Goal: Information Seeking & Learning: Compare options

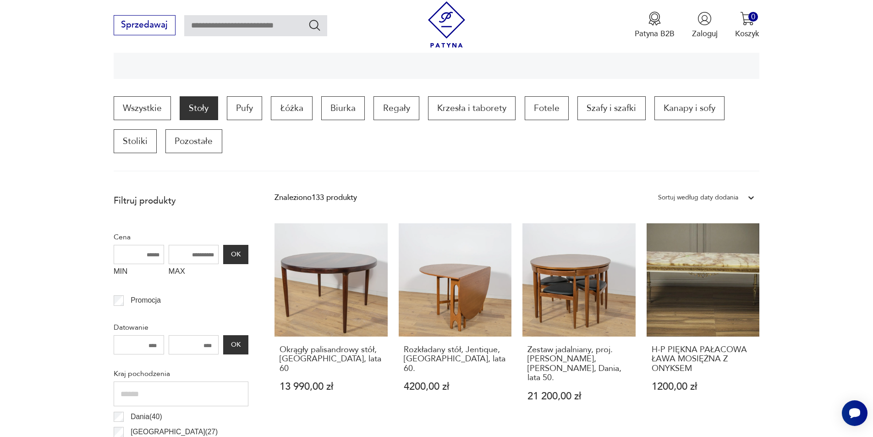
click at [725, 196] on div "Sortuj według daty dodania" at bounding box center [698, 198] width 80 height 12
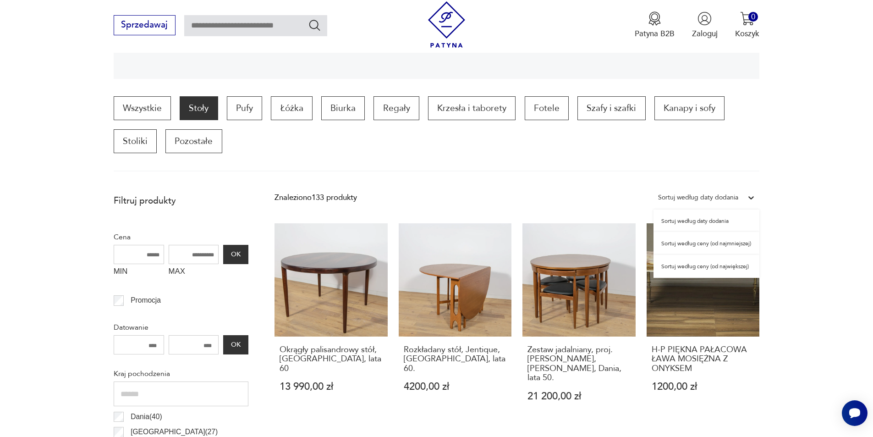
click at [716, 244] on div "Sortuj według ceny (od najmniejszej)" at bounding box center [707, 243] width 106 height 23
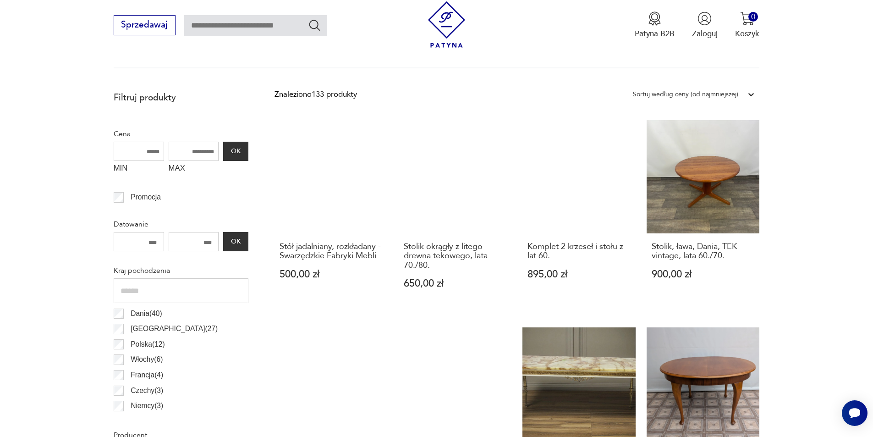
scroll to position [357, 0]
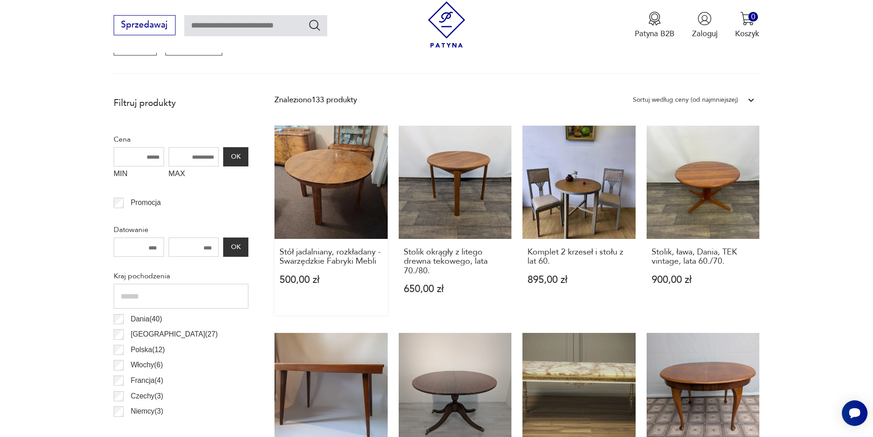
click at [351, 165] on link "Stół jadalniany, rozkładany - Swarzędzkie Fabryki Mebli 500,00 zł" at bounding box center [331, 221] width 113 height 190
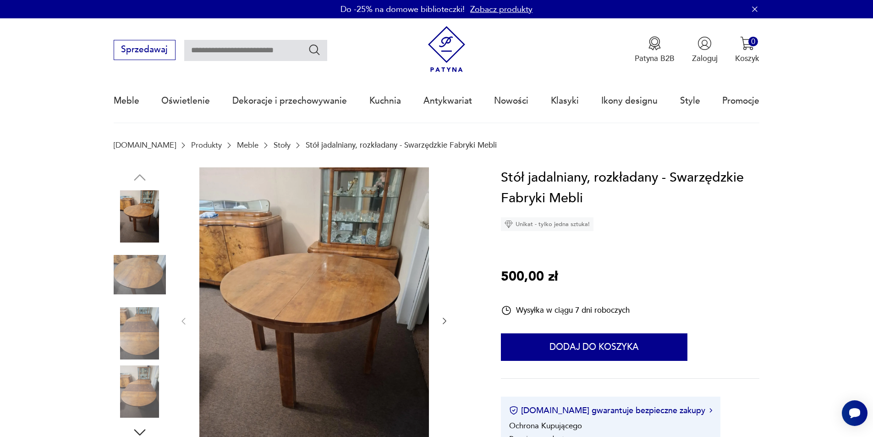
click at [443, 320] on icon "button" at bounding box center [444, 320] width 9 height 9
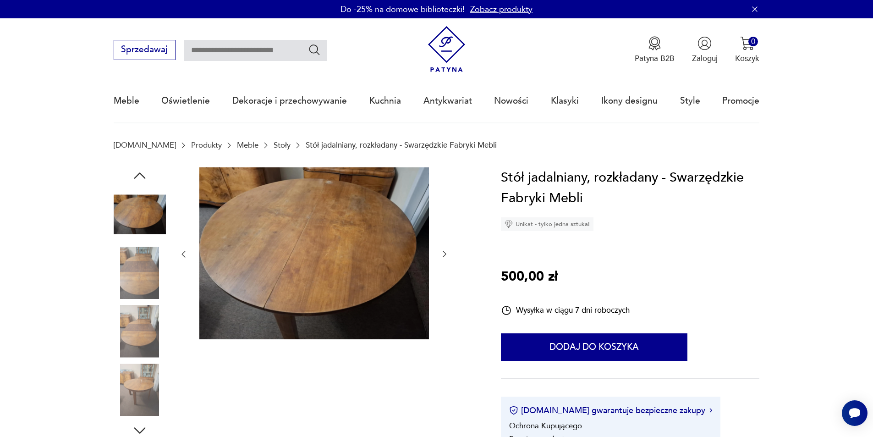
click at [447, 255] on icon "button" at bounding box center [444, 253] width 9 height 9
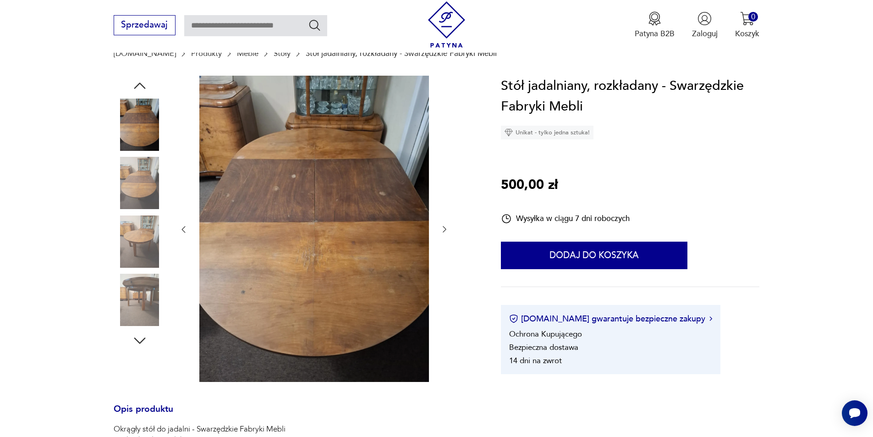
scroll to position [46, 0]
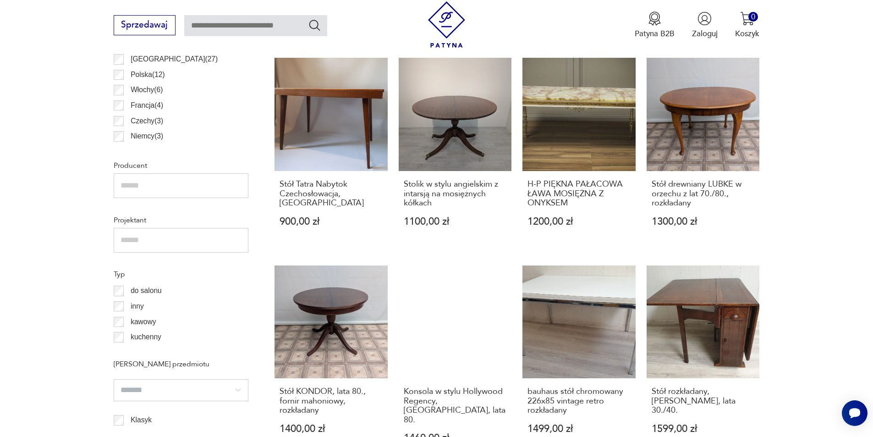
scroll to position [586, 0]
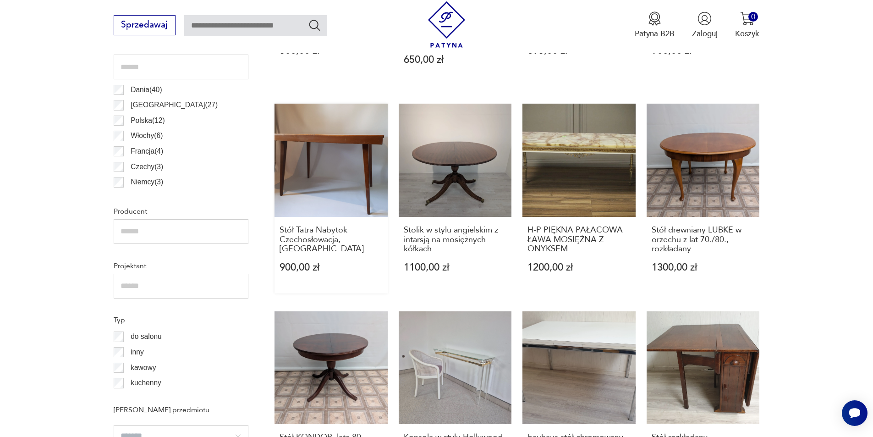
click at [340, 148] on link "Stół Tatra Nabytok Czechosłowacja, etykieta 900,00 zł" at bounding box center [331, 199] width 113 height 190
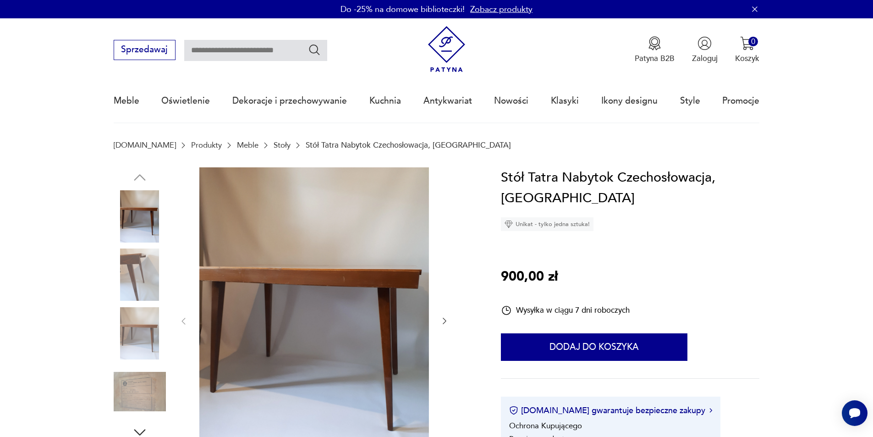
click at [446, 320] on icon "button" at bounding box center [444, 320] width 9 height 9
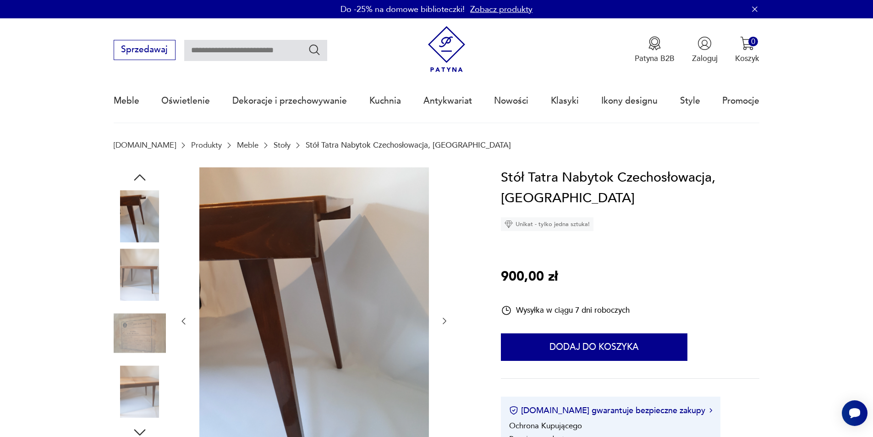
click at [446, 320] on icon "button" at bounding box center [444, 320] width 9 height 9
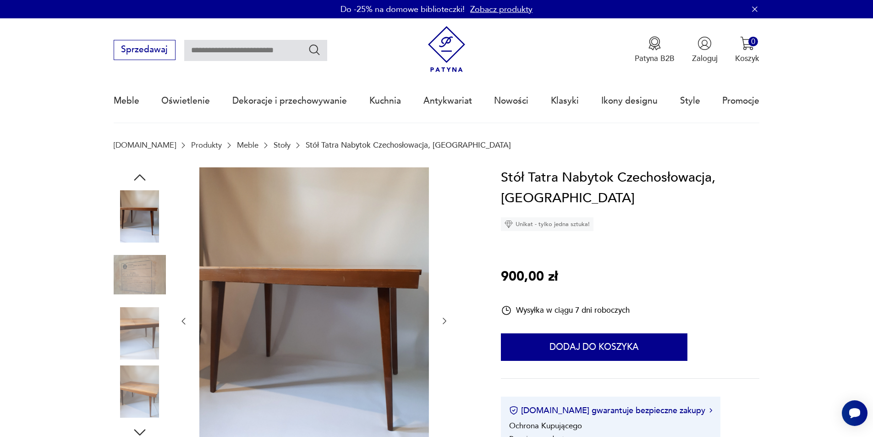
click at [446, 320] on icon "button" at bounding box center [444, 320] width 9 height 9
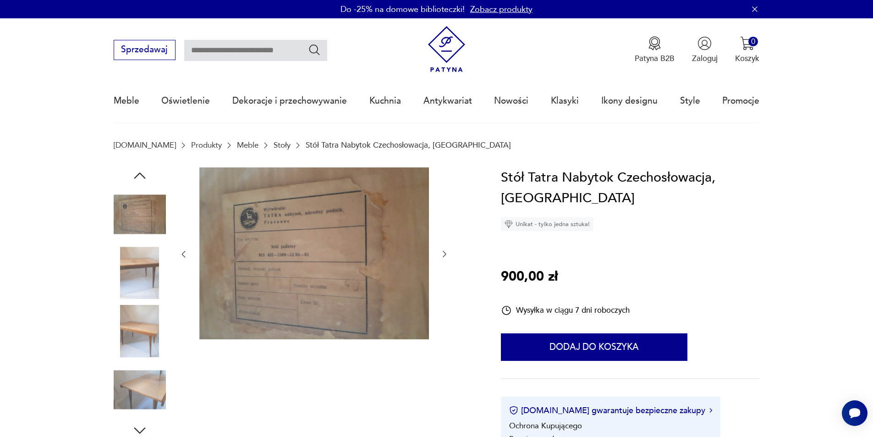
click at [445, 258] on icon "button" at bounding box center [444, 253] width 9 height 9
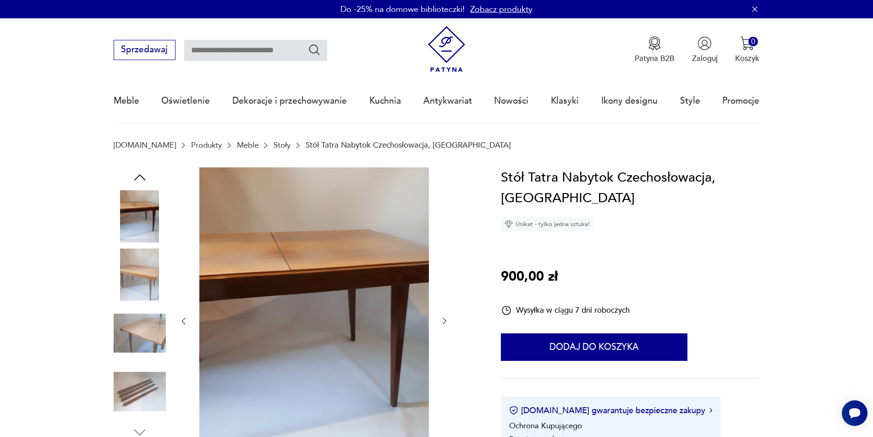
click at [443, 318] on icon "button" at bounding box center [445, 321] width 4 height 6
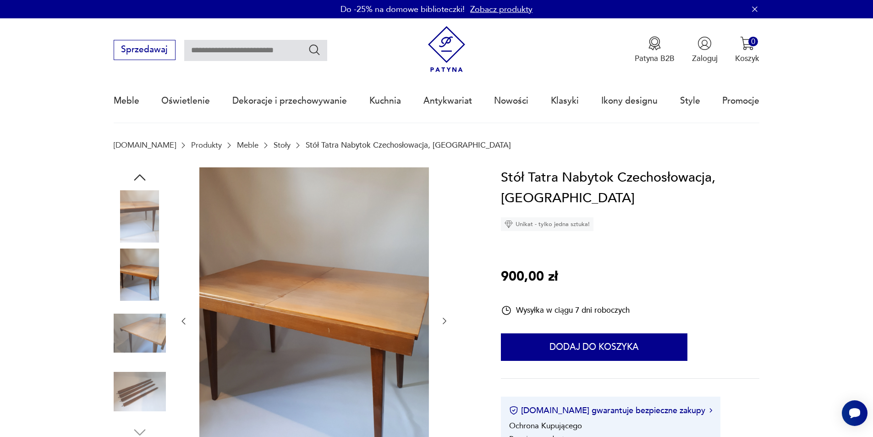
click at [443, 318] on icon "button" at bounding box center [445, 321] width 4 height 6
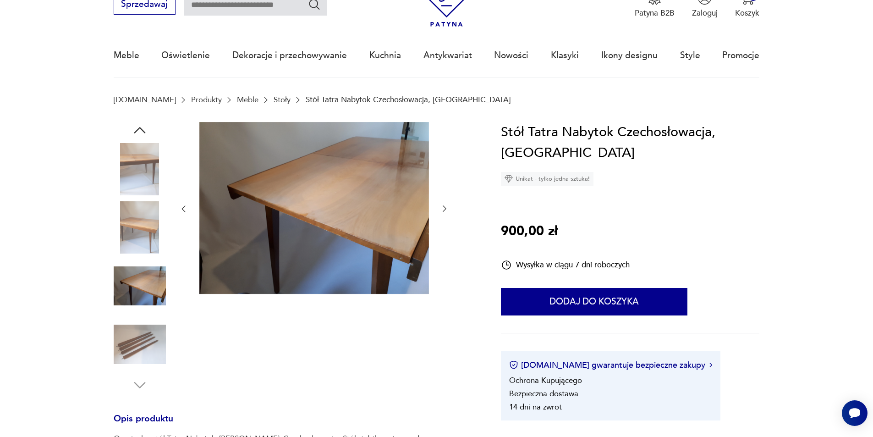
scroll to position [46, 0]
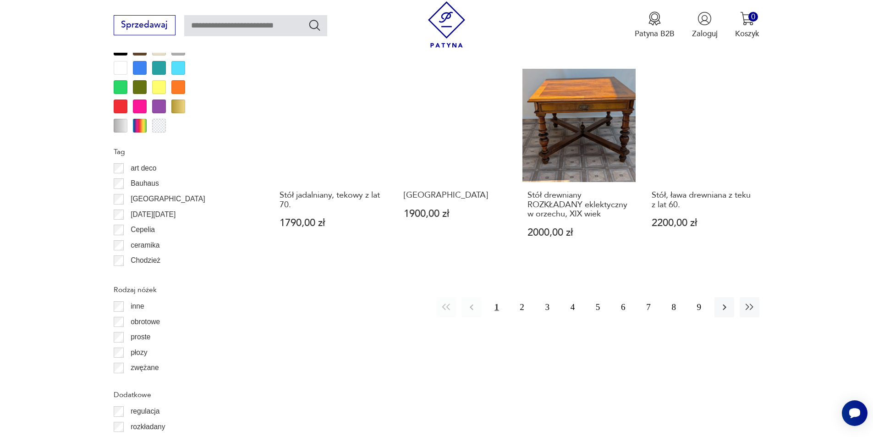
scroll to position [1181, 0]
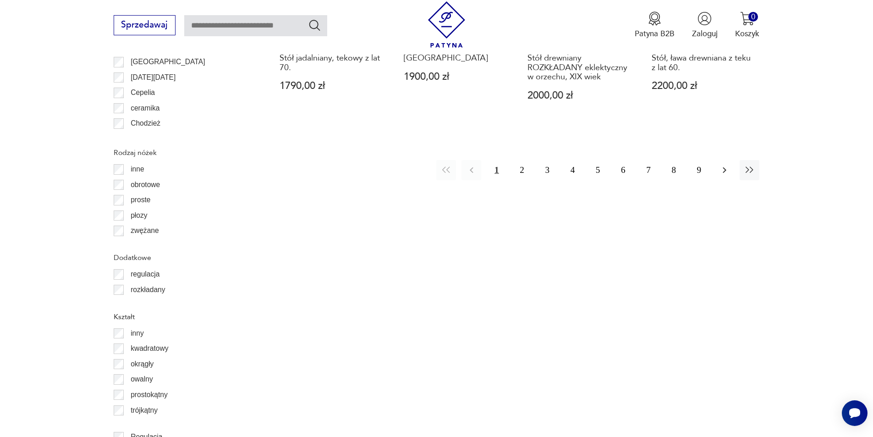
click at [725, 165] on icon "button" at bounding box center [724, 170] width 11 height 11
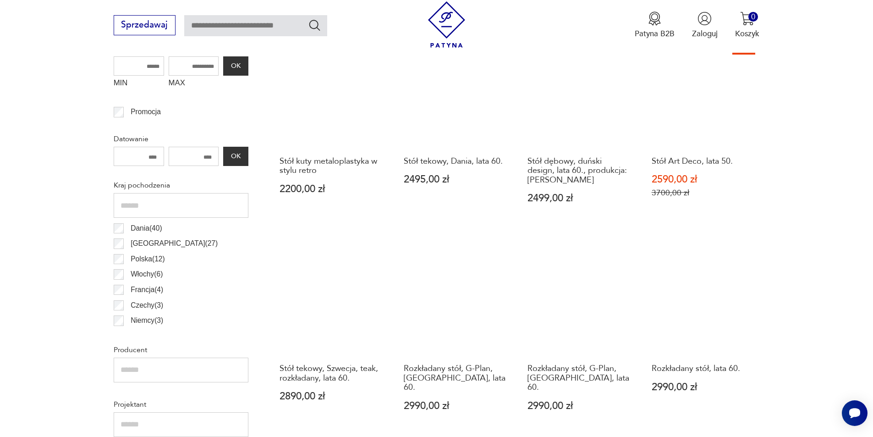
scroll to position [448, 0]
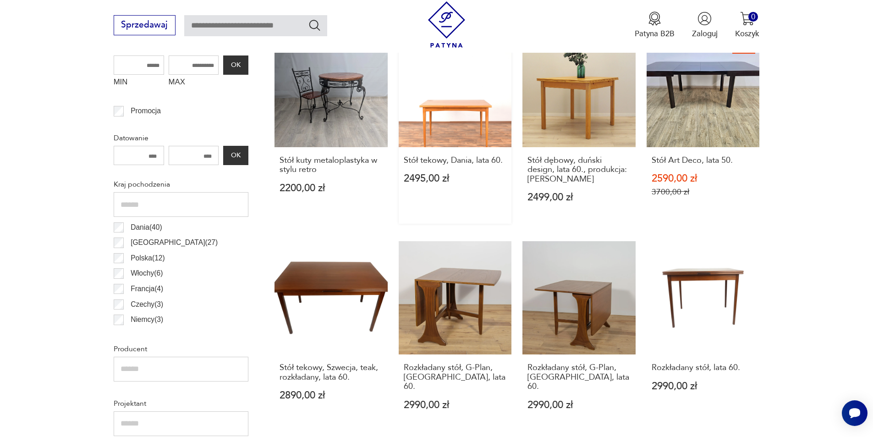
click at [441, 131] on link "Stół tekowy, Dania, lata 60. 2495,00 zł" at bounding box center [455, 129] width 113 height 190
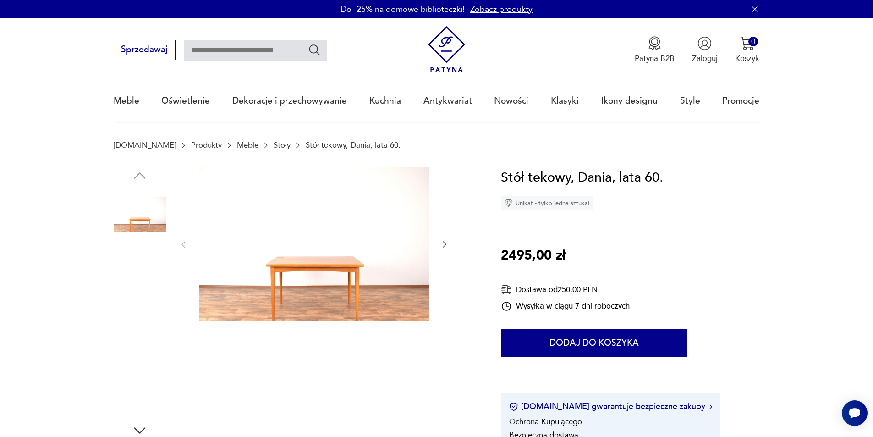
click at [145, 337] on img at bounding box center [140, 331] width 52 height 52
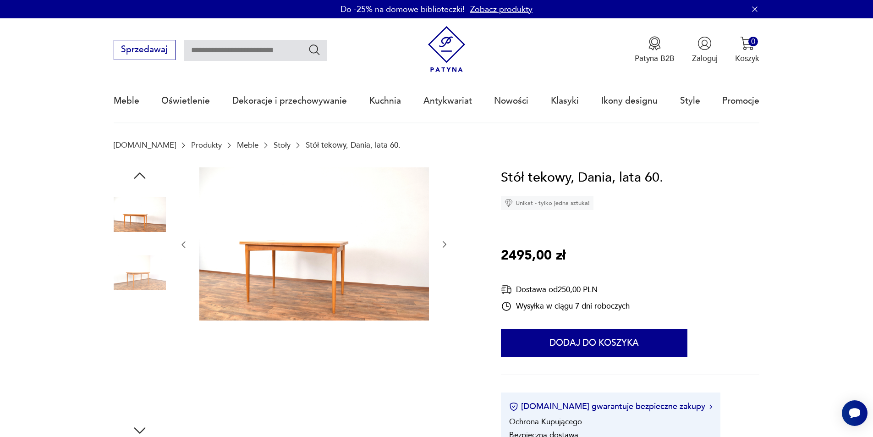
click at [148, 263] on img at bounding box center [140, 273] width 52 height 52
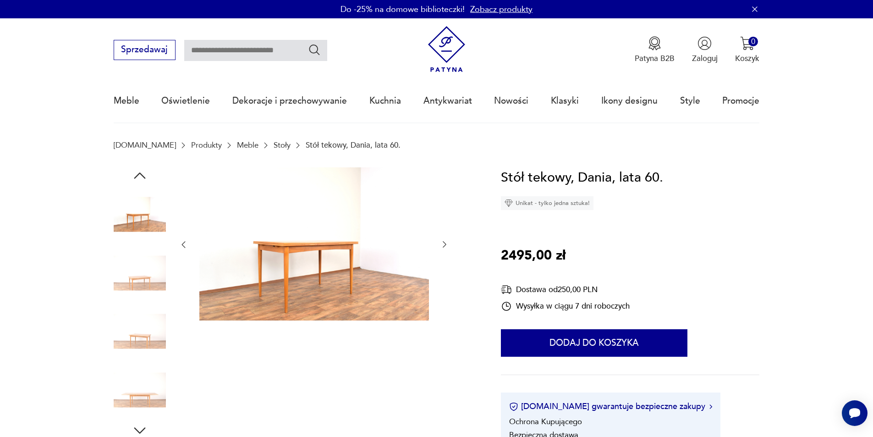
click at [154, 390] on img at bounding box center [140, 389] width 52 height 52
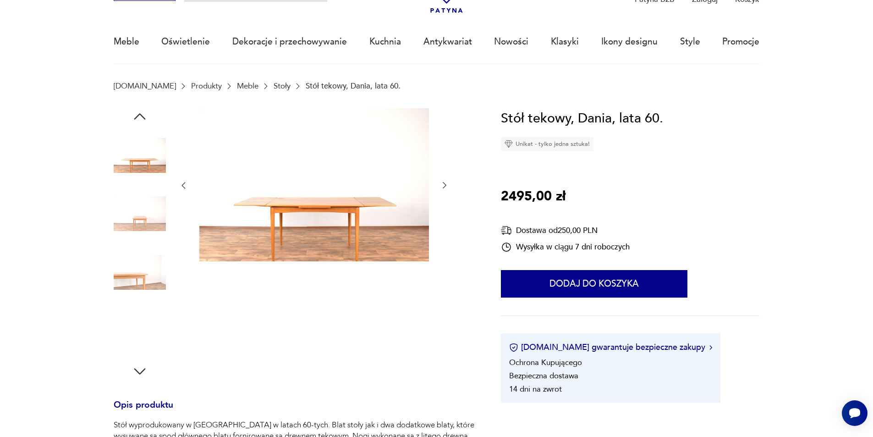
scroll to position [137, 0]
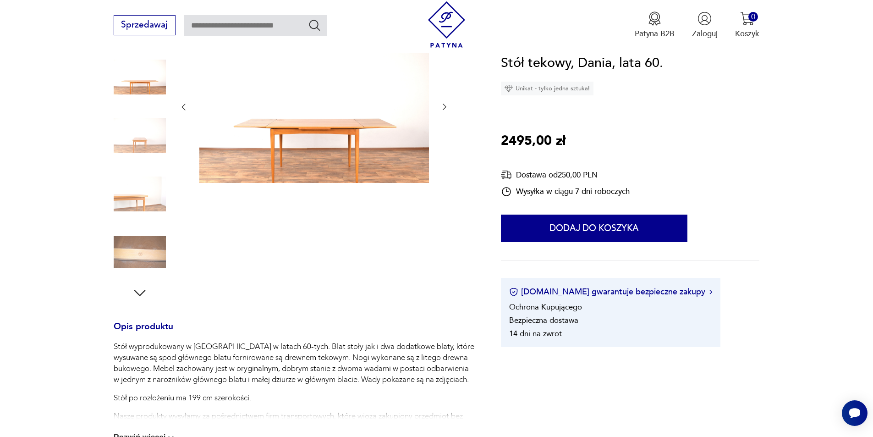
click at [137, 294] on icon "button" at bounding box center [140, 293] width 16 height 16
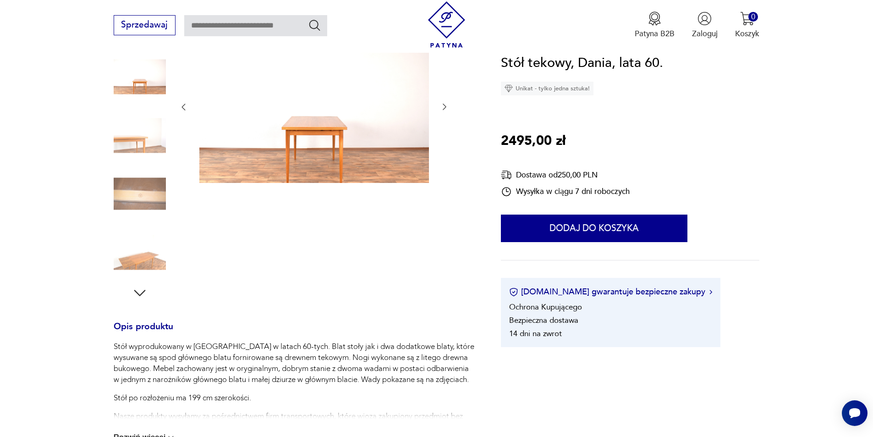
click at [144, 190] on img at bounding box center [140, 194] width 52 height 52
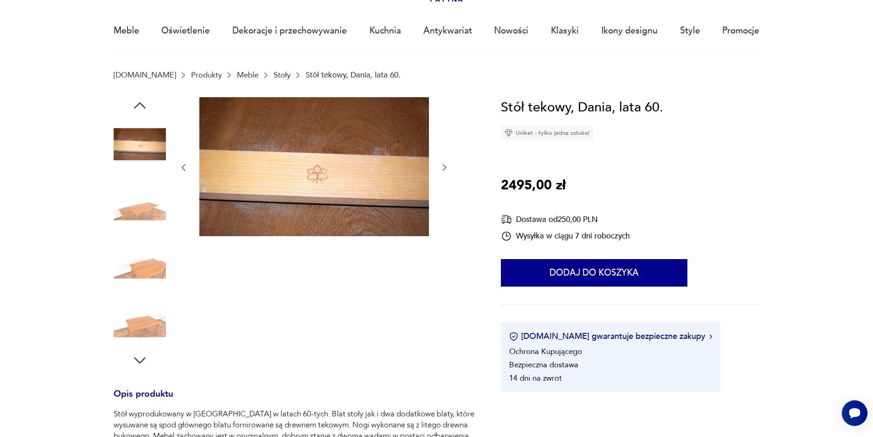
scroll to position [46, 0]
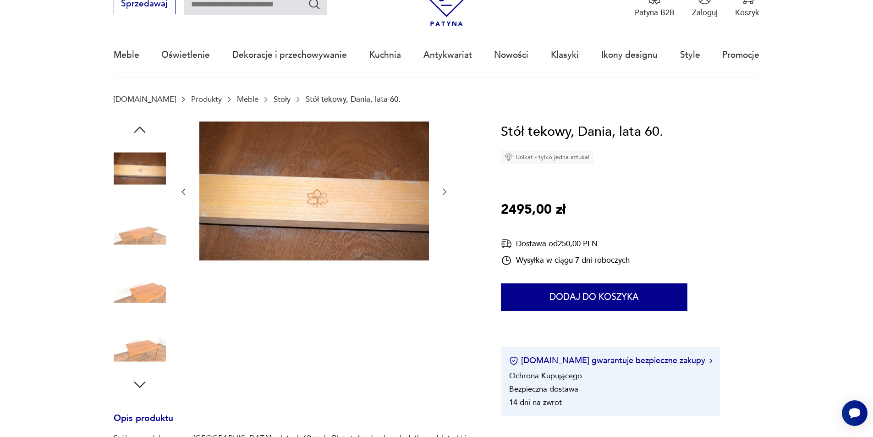
click at [138, 240] on img at bounding box center [140, 227] width 52 height 52
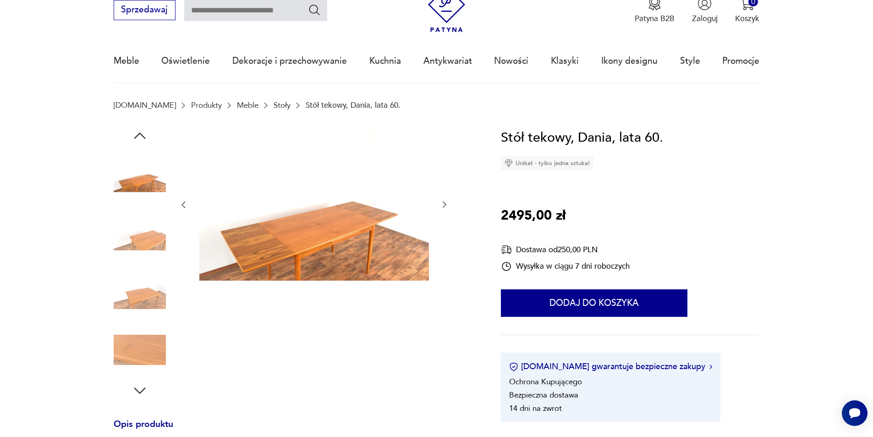
scroll to position [0, 0]
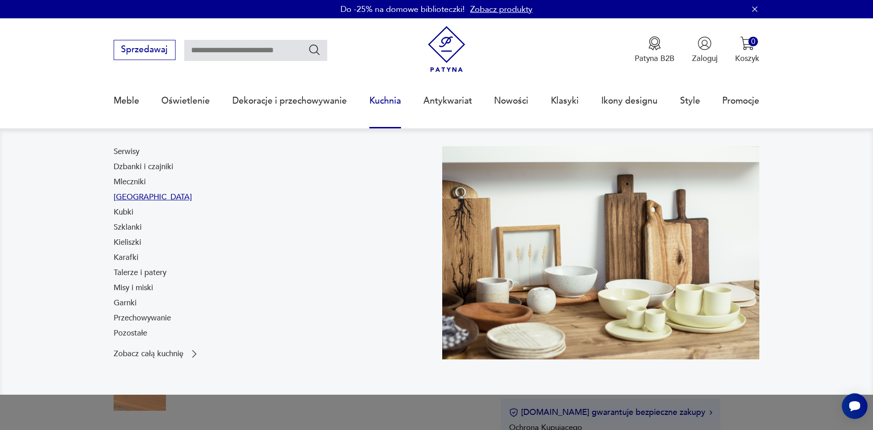
click at [128, 197] on link "[GEOGRAPHIC_DATA]" at bounding box center [153, 197] width 78 height 11
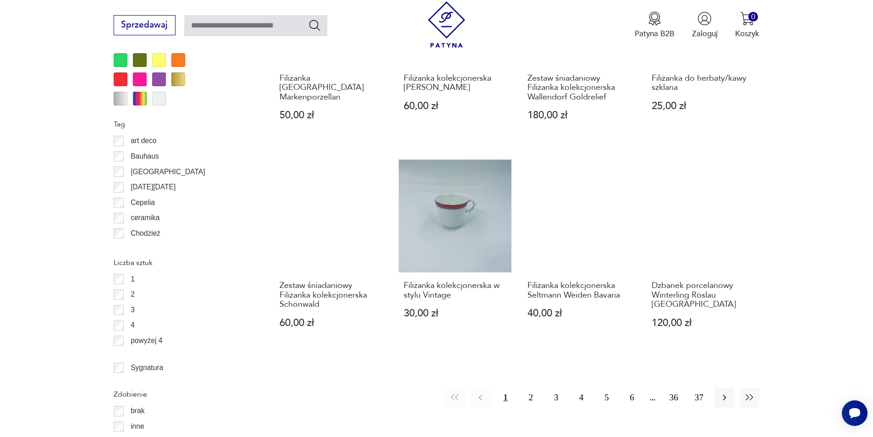
scroll to position [993, 0]
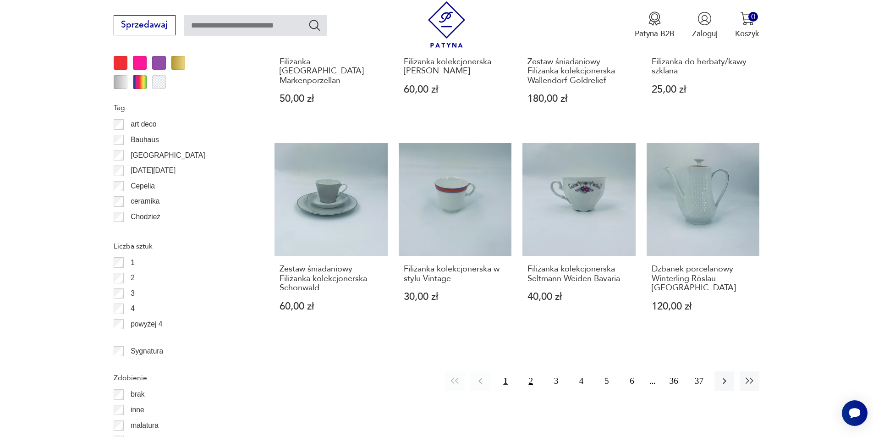
click at [528, 375] on button "2" at bounding box center [531, 381] width 20 height 20
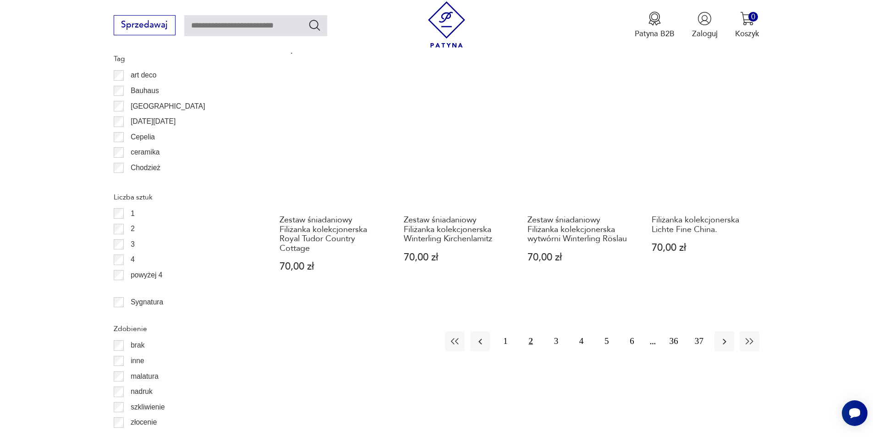
scroll to position [1130, 0]
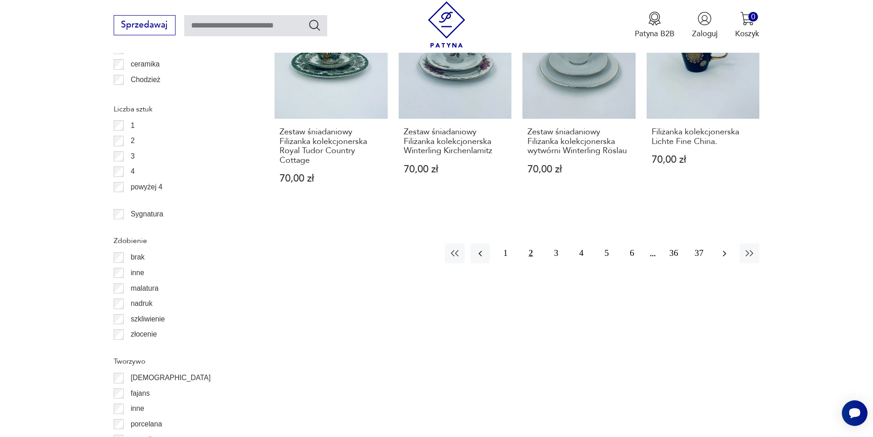
click at [726, 248] on icon "button" at bounding box center [724, 253] width 11 height 11
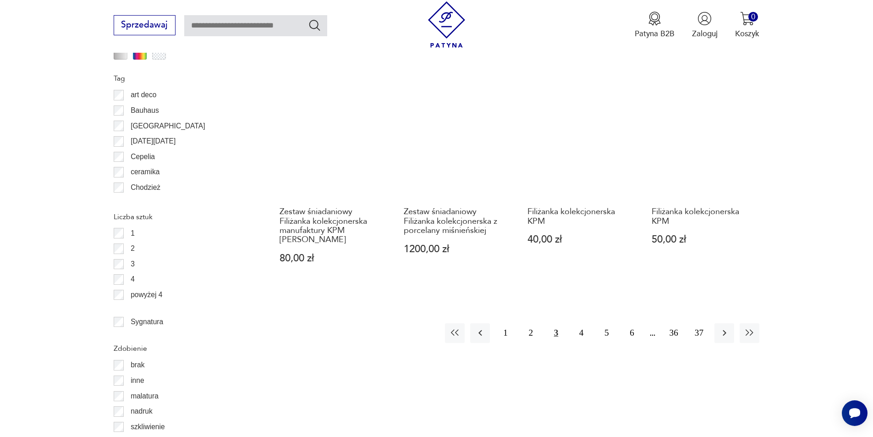
scroll to position [1084, 0]
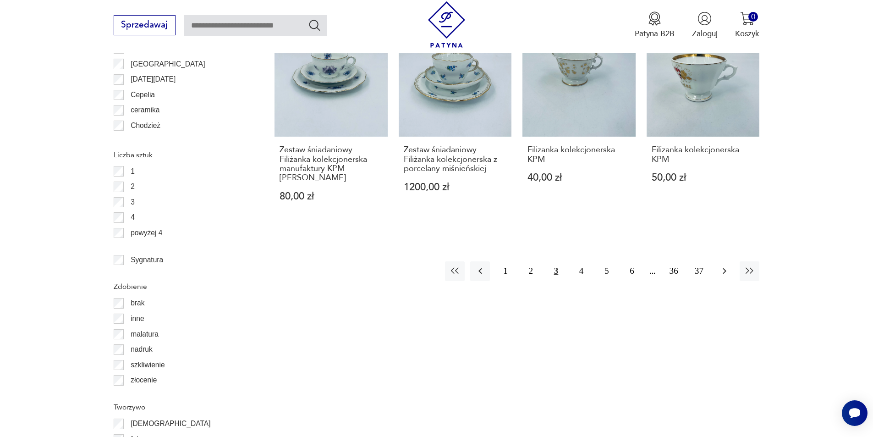
click at [729, 266] on icon "button" at bounding box center [724, 270] width 11 height 11
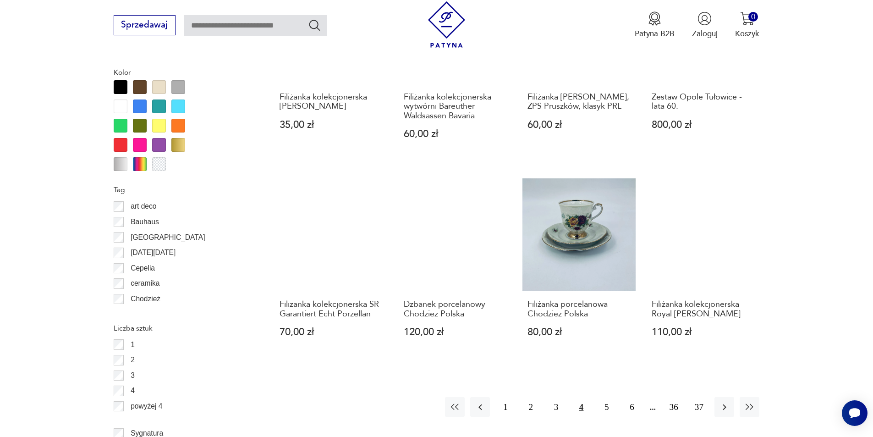
scroll to position [1038, 0]
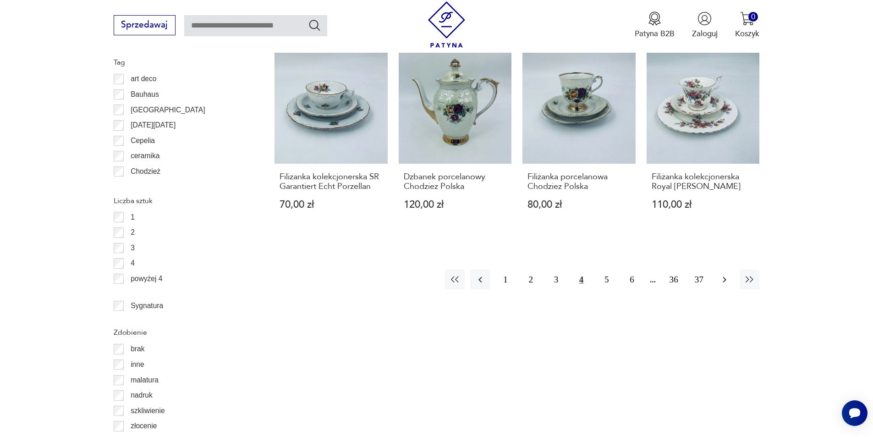
click at [729, 279] on icon "button" at bounding box center [724, 279] width 11 height 11
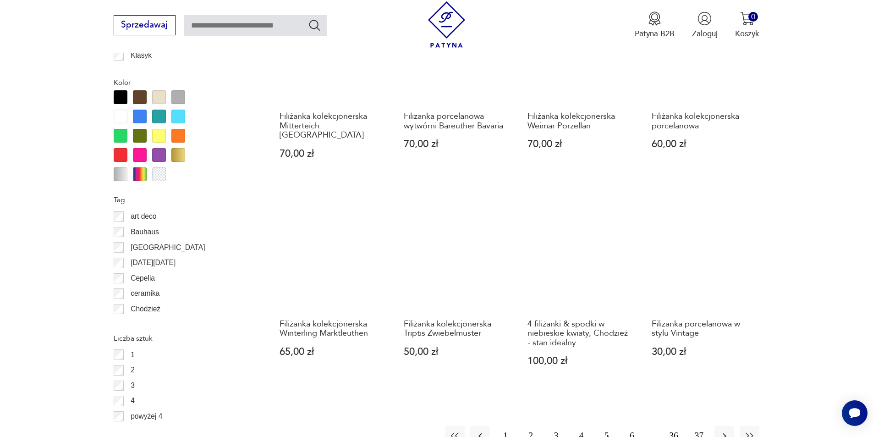
scroll to position [1084, 0]
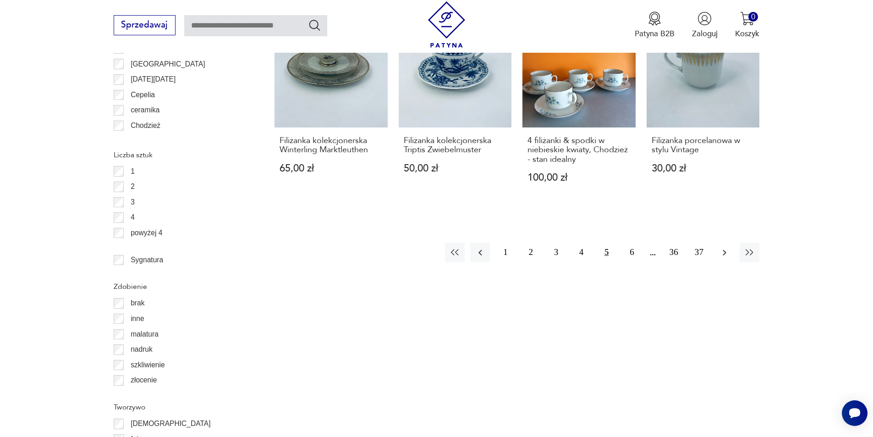
click at [731, 242] on button "button" at bounding box center [724, 252] width 20 height 20
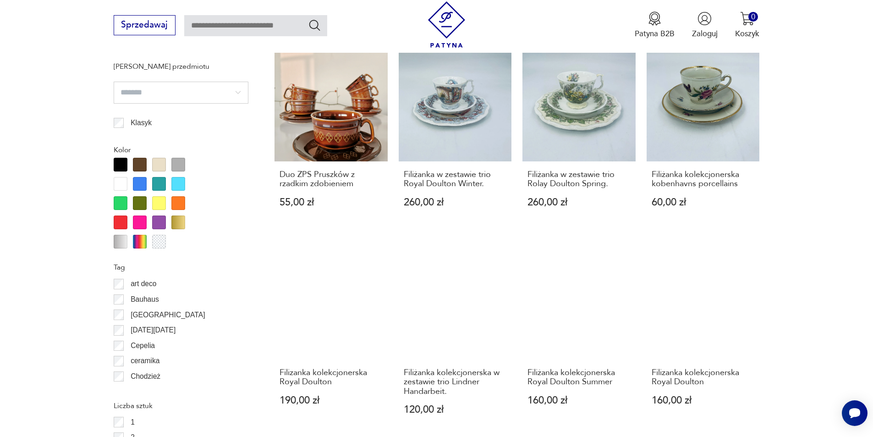
scroll to position [1017, 0]
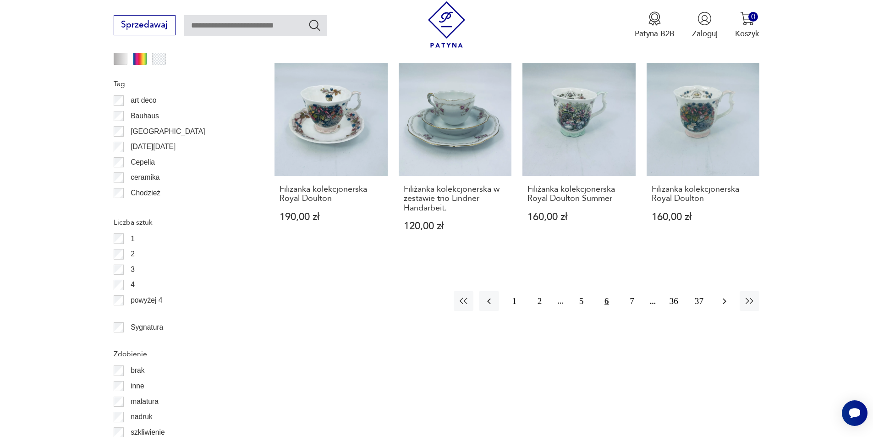
click at [722, 296] on icon "button" at bounding box center [724, 301] width 11 height 11
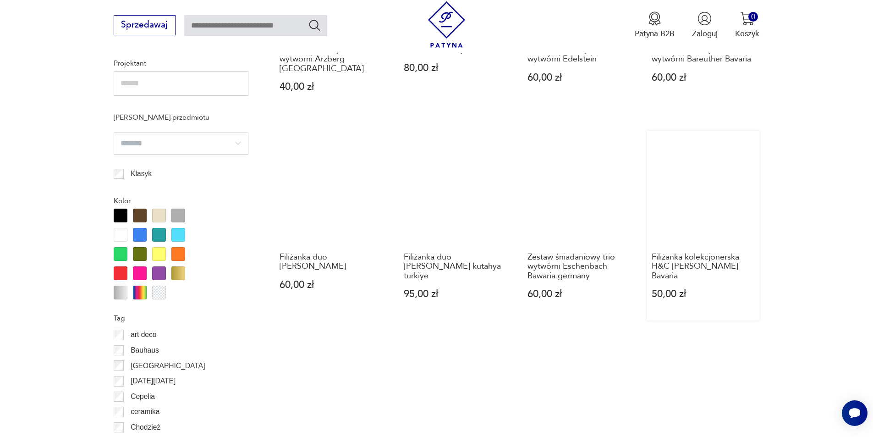
scroll to position [947, 0]
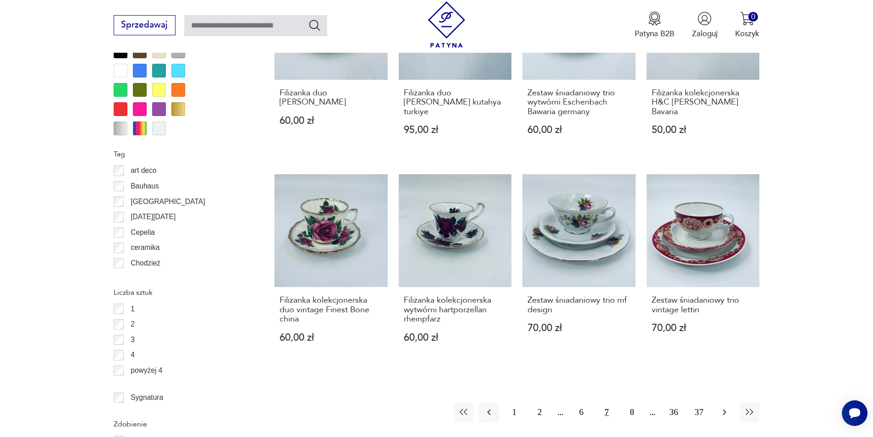
click at [727, 407] on icon "button" at bounding box center [724, 412] width 11 height 11
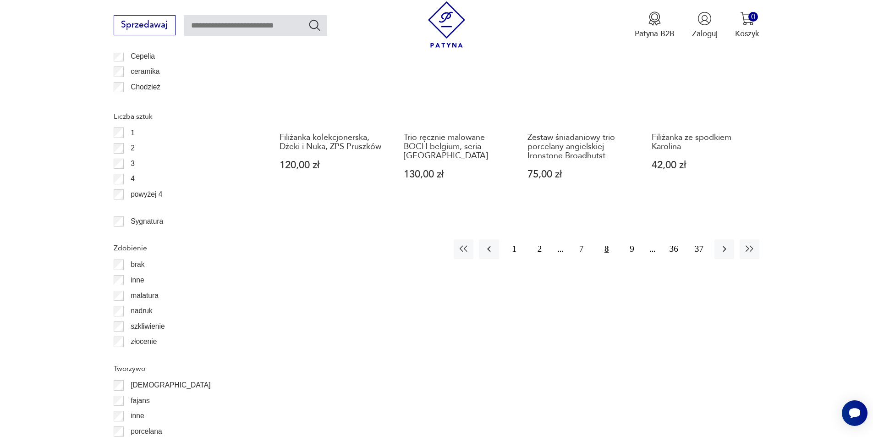
scroll to position [1038, 0]
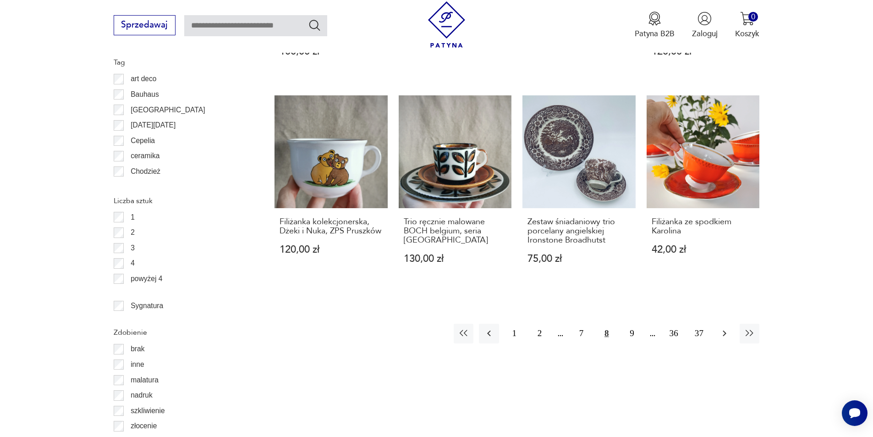
click at [724, 338] on icon "button" at bounding box center [724, 333] width 11 height 11
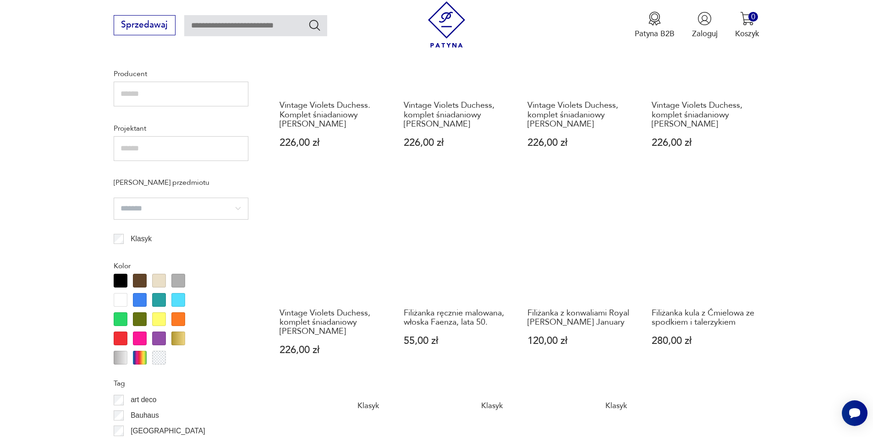
scroll to position [993, 0]
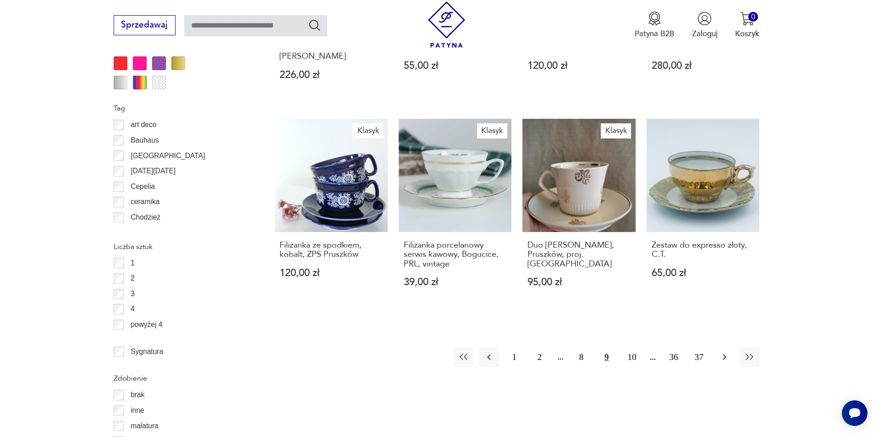
click at [729, 357] on icon "button" at bounding box center [724, 357] width 11 height 11
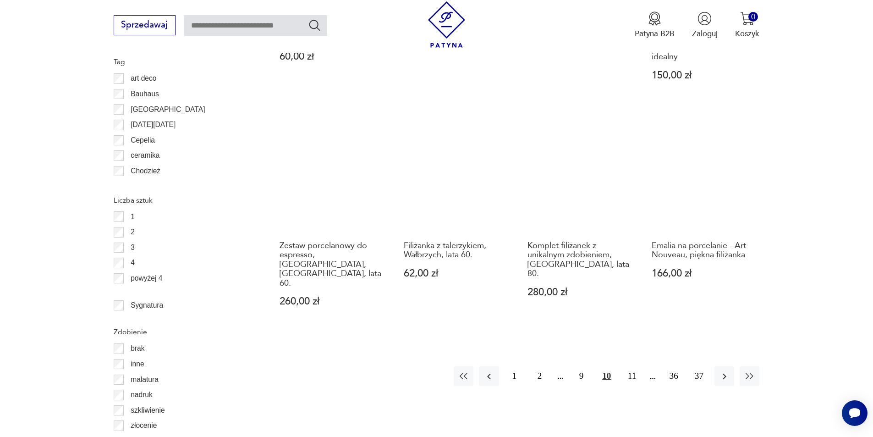
scroll to position [1038, 0]
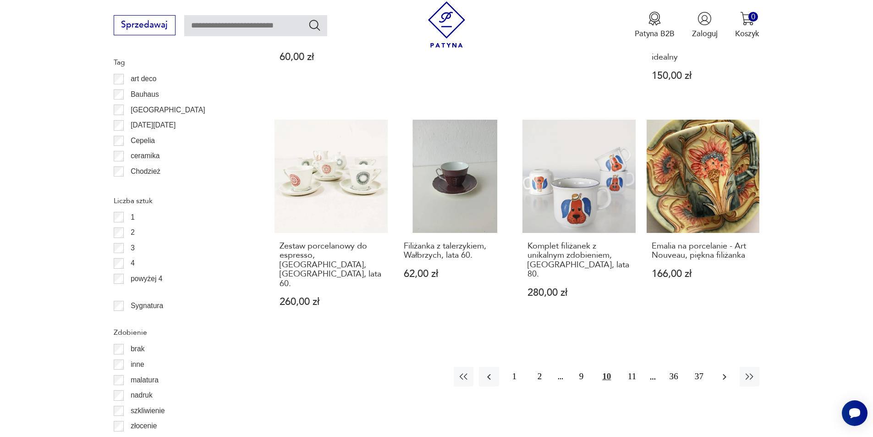
click at [724, 367] on button "button" at bounding box center [724, 377] width 20 height 20
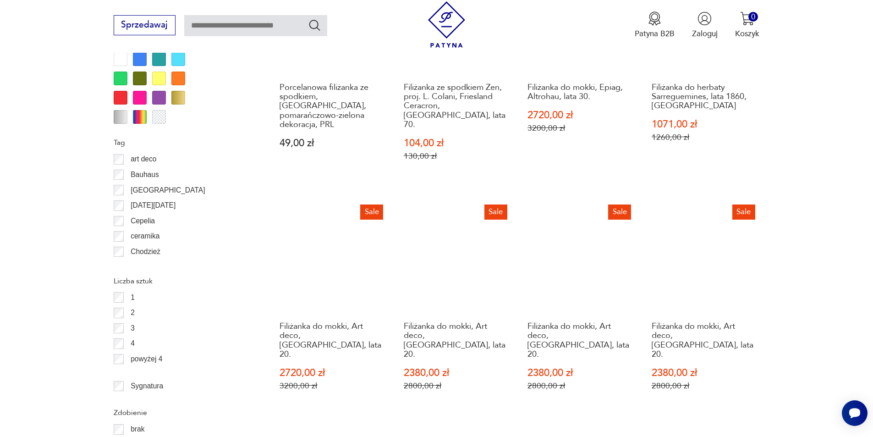
scroll to position [1038, 0]
